Goal: Information Seeking & Learning: Learn about a topic

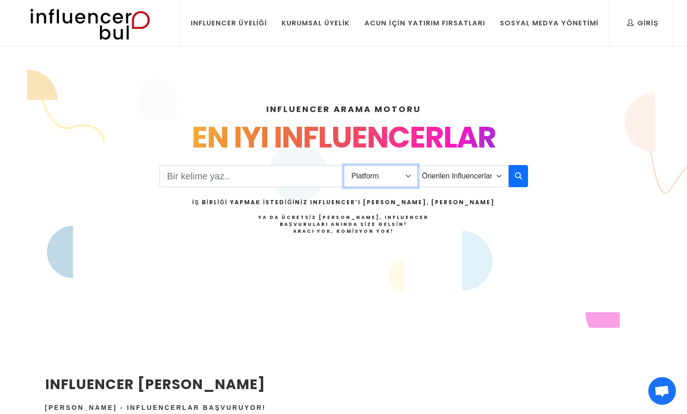
click at [387, 178] on select "Platform Instagram Facebook Youtube Tiktok Twitter Twitch" at bounding box center [381, 176] width 74 height 22
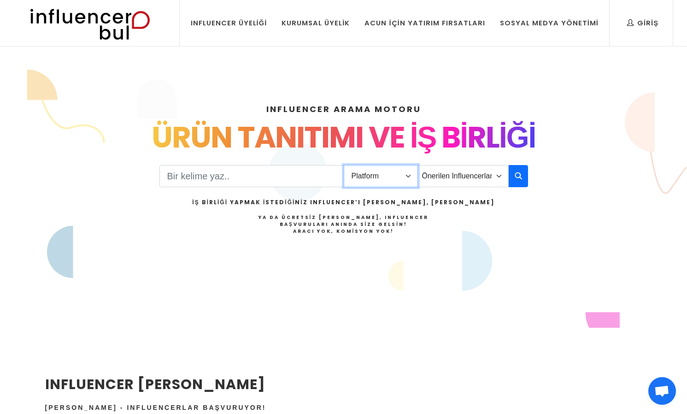
select select "1"
click at [344, 165] on select "Platform Instagram Facebook Youtube Tiktok Twitter Twitch" at bounding box center [381, 176] width 74 height 22
click at [467, 182] on select "Önerilen Influencerlar Aile & Çocuk & Ebeveyn Alışveriş & Giyim & Aksesuar Arab…" at bounding box center [462, 176] width 91 height 22
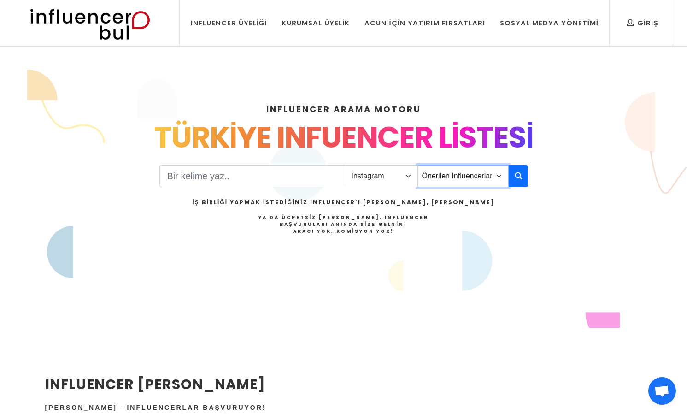
select select "1"
click at [417, 165] on select "Önerilen Influencerlar Aile & Çocuk & Ebeveyn Alışveriş & Giyim & Aksesuar Arab…" at bounding box center [462, 176] width 91 height 22
click at [518, 176] on icon "button" at bounding box center [518, 175] width 7 height 11
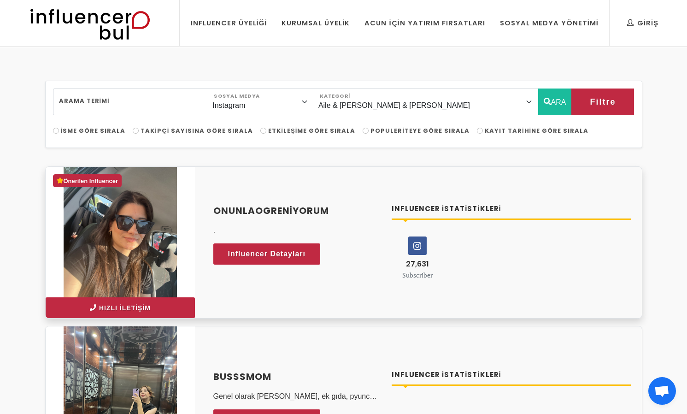
click at [108, 311] on button "Hızlı İletişim" at bounding box center [120, 307] width 149 height 21
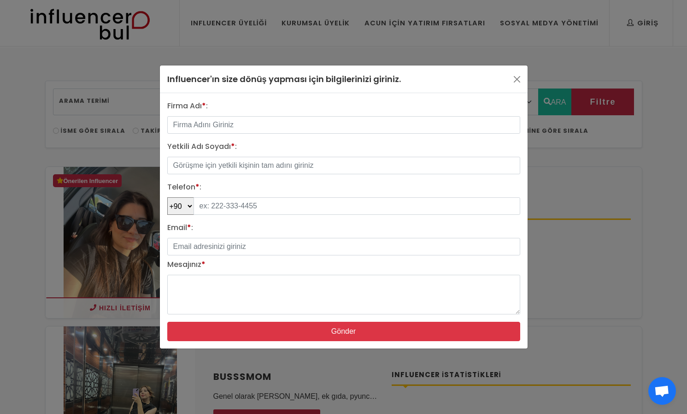
click at [572, 94] on div "Influencer'ın size dönüş yapması için bilgilerinizi giriniz. Firma Adı * : Yetk…" at bounding box center [343, 207] width 687 height 414
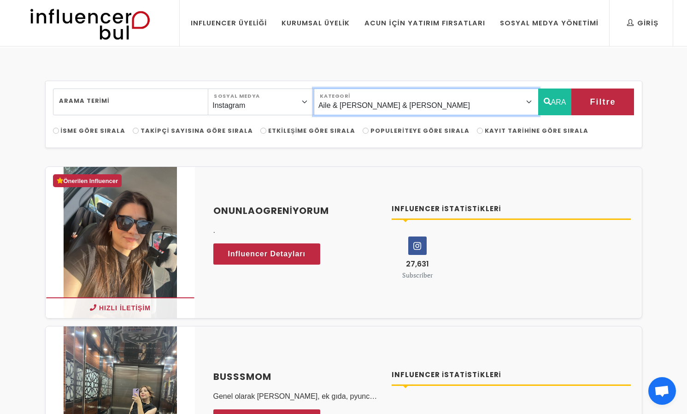
click at [416, 102] on select "Önerilen Influencerlar Aile & [PERSON_NAME] & [PERSON_NAME] [PERSON_NAME] & Giy…" at bounding box center [426, 101] width 225 height 27
click at [330, 88] on select "Önerilen Influencerlar Aile & [PERSON_NAME] & [PERSON_NAME] [PERSON_NAME] & Giy…" at bounding box center [426, 101] width 225 height 27
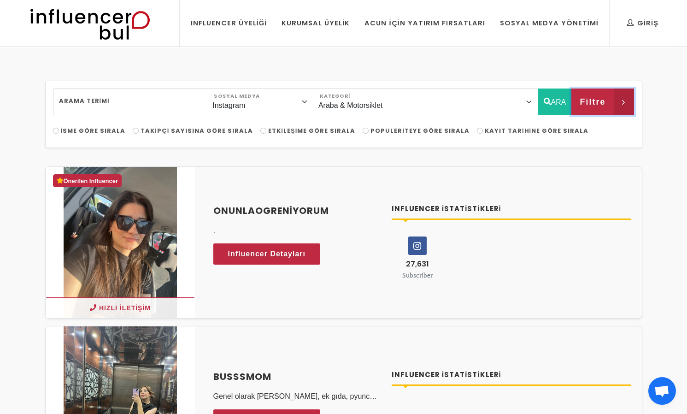
click at [620, 100] on icon "button" at bounding box center [624, 101] width 20 height 27
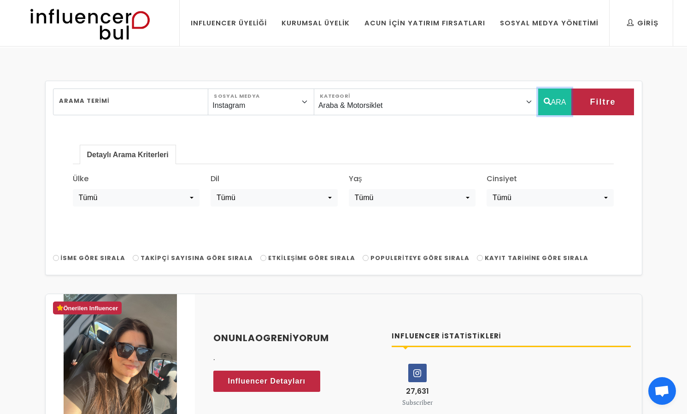
click at [554, 103] on button "ARA" at bounding box center [555, 101] width 34 height 27
click at [553, 100] on button "ARA" at bounding box center [555, 101] width 34 height 27
click at [503, 105] on select "Önerilen Influencerlar Aile & [PERSON_NAME] & [PERSON_NAME] [PERSON_NAME] & Giy…" at bounding box center [426, 101] width 225 height 27
select select "0"
click at [330, 88] on select "Önerilen Influencerlar Aile & [PERSON_NAME] & [PERSON_NAME] [PERSON_NAME] & Giy…" at bounding box center [426, 101] width 225 height 27
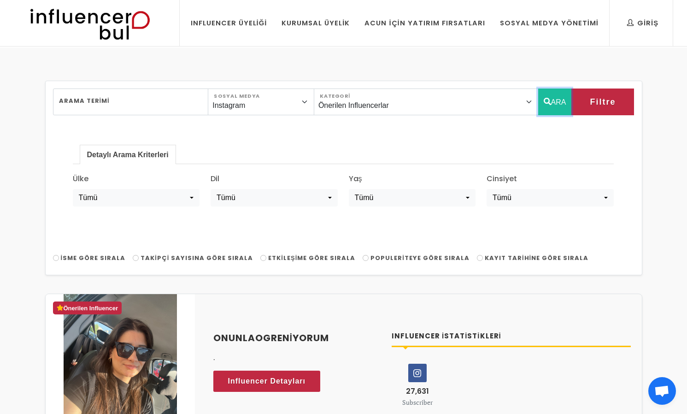
click at [554, 99] on button "ARA" at bounding box center [555, 101] width 34 height 27
click at [305, 84] on div "Arama Terimi Instagram Facebook Youtube Tiktok Twitter Twitch Sosyal Medya Öner…" at bounding box center [343, 178] width 597 height 194
click at [300, 107] on select "Instagram Facebook Youtube Tiktok Twitter Twitch" at bounding box center [261, 101] width 106 height 27
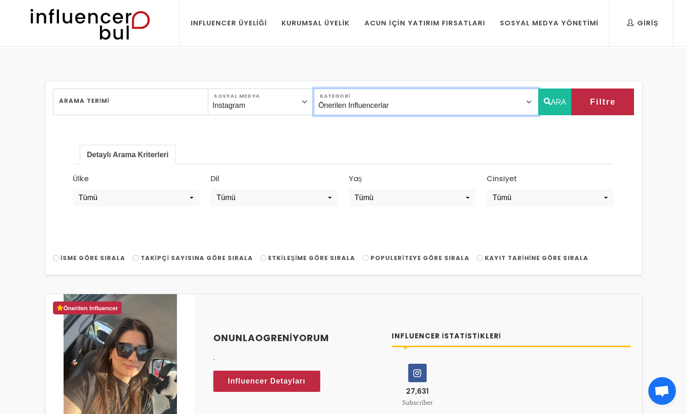
click at [399, 98] on select "Önerilen Influencerlar Aile & [PERSON_NAME] & [PERSON_NAME] [PERSON_NAME] & Giy…" at bounding box center [426, 101] width 225 height 27
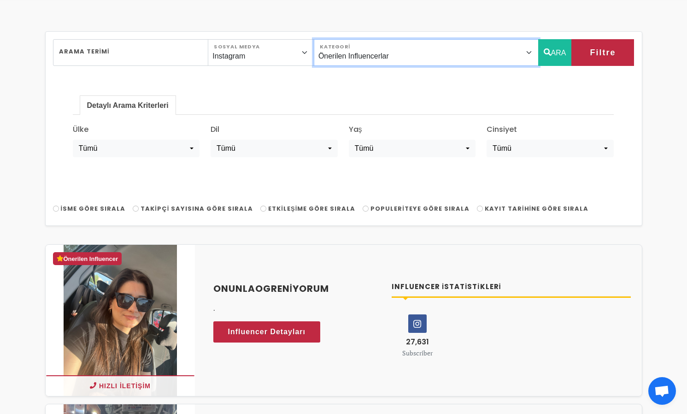
scroll to position [15, 0]
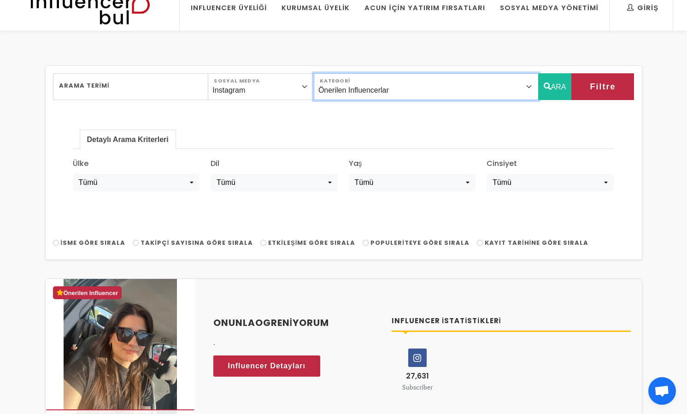
click at [416, 98] on select "Önerilen Influencerlar Aile & [PERSON_NAME] & [PERSON_NAME] [PERSON_NAME] & Giy…" at bounding box center [426, 86] width 225 height 27
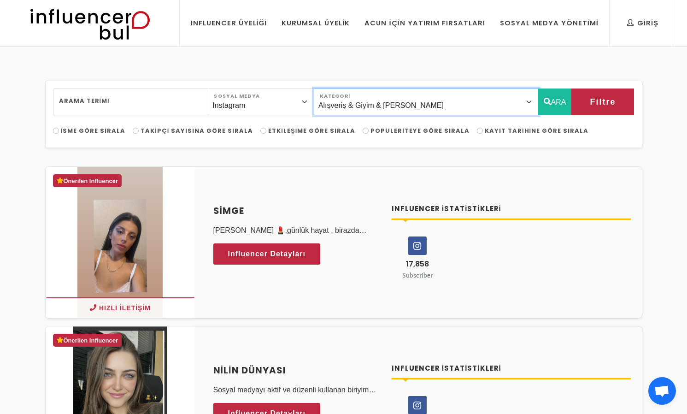
click at [459, 109] on select "Önerilen Influencerlar Aile & [PERSON_NAME] & [PERSON_NAME] [PERSON_NAME] & Giy…" at bounding box center [426, 101] width 225 height 27
click at [330, 88] on select "Önerilen Influencerlar Aile & [PERSON_NAME] & [PERSON_NAME] [PERSON_NAME] & Giy…" at bounding box center [426, 101] width 225 height 27
click at [464, 103] on select "Önerilen Influencerlar Aile & [PERSON_NAME] & [PERSON_NAME] [PERSON_NAME] & Giy…" at bounding box center [426, 101] width 225 height 27
click at [330, 88] on select "Önerilen Influencerlar Aile & [PERSON_NAME] & [PERSON_NAME] [PERSON_NAME] & Giy…" at bounding box center [426, 101] width 225 height 27
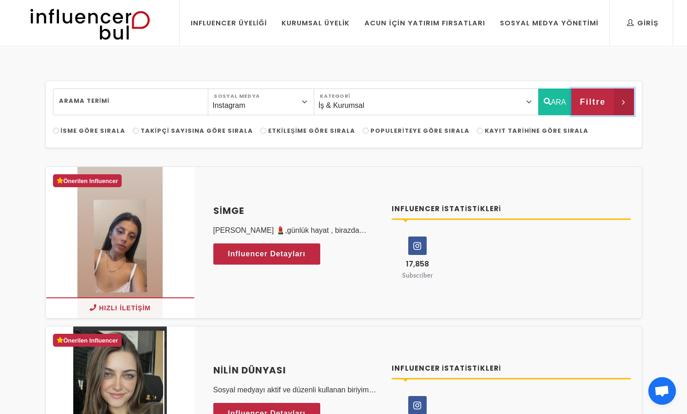
click at [587, 101] on span "Filtre" at bounding box center [593, 102] width 26 height 16
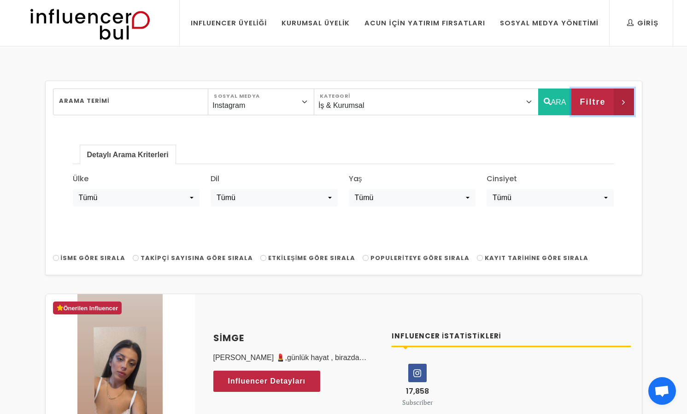
click at [591, 98] on span "Filtre" at bounding box center [593, 102] width 26 height 16
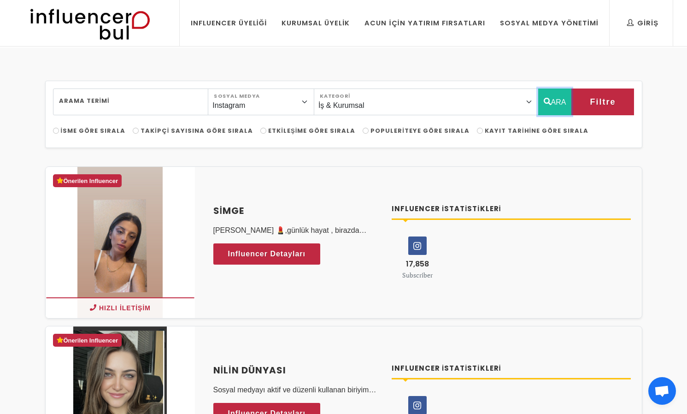
click at [543, 94] on button "ARA" at bounding box center [555, 101] width 34 height 27
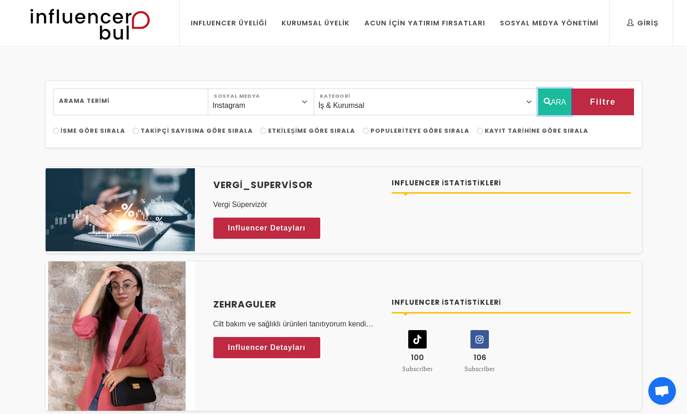
click at [543, 94] on button "ARA" at bounding box center [555, 101] width 34 height 27
click at [405, 109] on select "Önerilen Influencerlar Aile & [PERSON_NAME] & [PERSON_NAME] [PERSON_NAME] & Giy…" at bounding box center [426, 101] width 225 height 27
select select "37"
click at [330, 88] on select "Önerilen Influencerlar Aile & [PERSON_NAME] & [PERSON_NAME] [PERSON_NAME] & Giy…" at bounding box center [426, 101] width 225 height 27
click at [545, 106] on icon "button" at bounding box center [547, 101] width 7 height 11
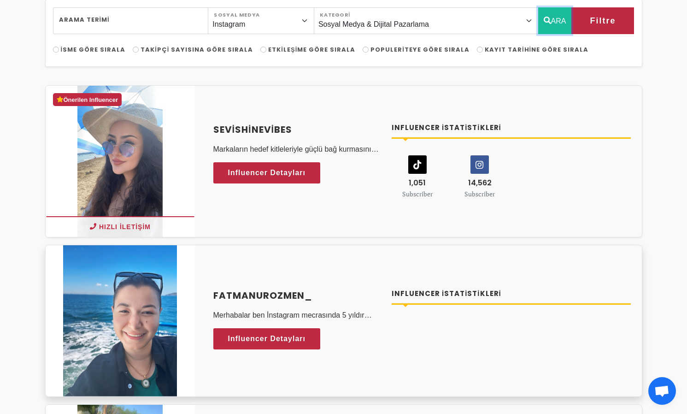
scroll to position [76, 0]
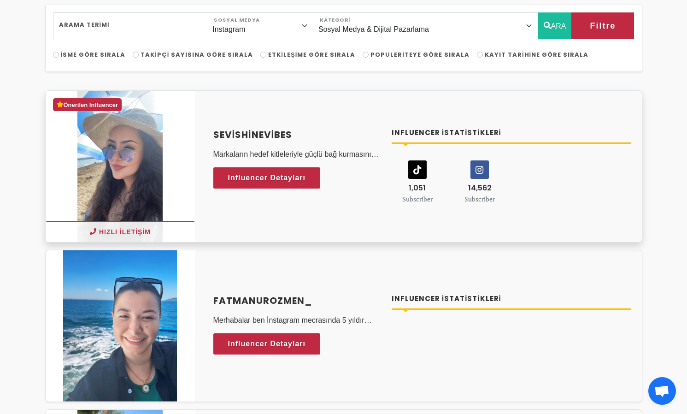
drag, startPoint x: 208, startPoint y: 131, endPoint x: 297, endPoint y: 130, distance: 88.5
click at [297, 130] on div "Sevishinevibes Markaların hedef kitleleriyle güçlü bağ kurmasını sağlayan özgün…" at bounding box center [297, 166] width 179 height 77
copy h4 "Sevishinevibes"
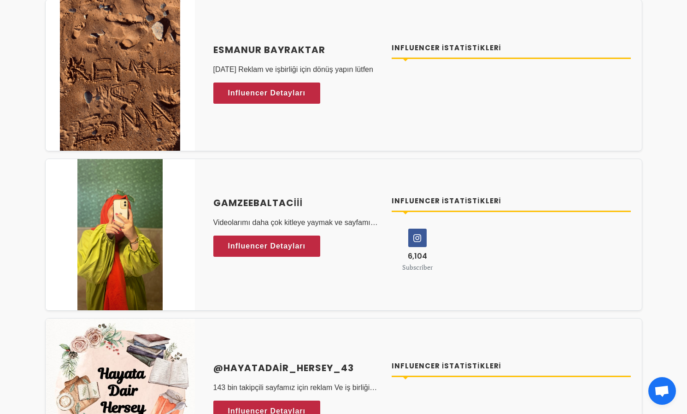
scroll to position [3056, 0]
